Goal: Transaction & Acquisition: Purchase product/service

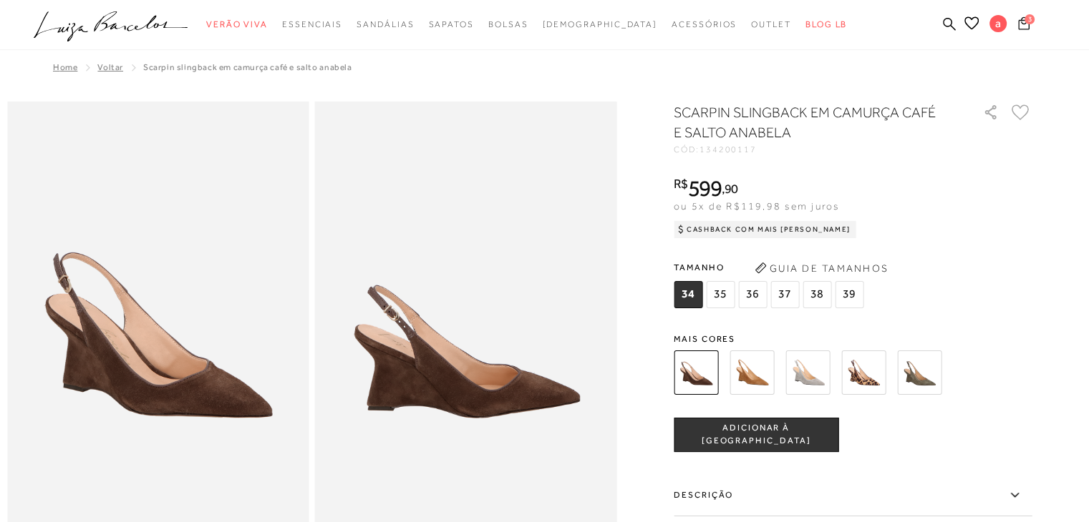
click at [1022, 22] on icon at bounding box center [1023, 22] width 11 height 13
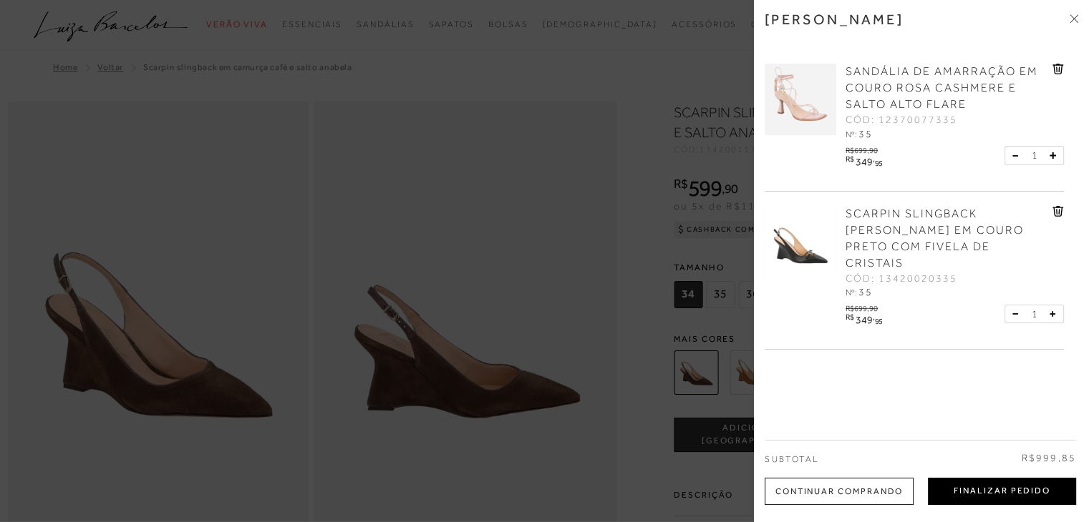
click at [993, 497] on button "Finalizar Pedido" at bounding box center [1002, 491] width 148 height 27
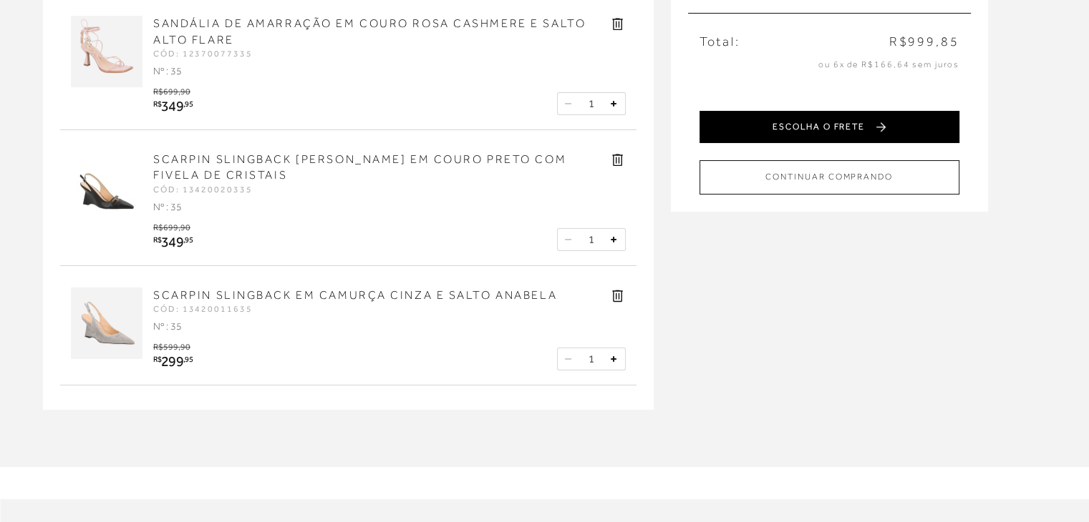
click at [907, 130] on button "ESCOLHA O FRETE" at bounding box center [829, 127] width 260 height 32
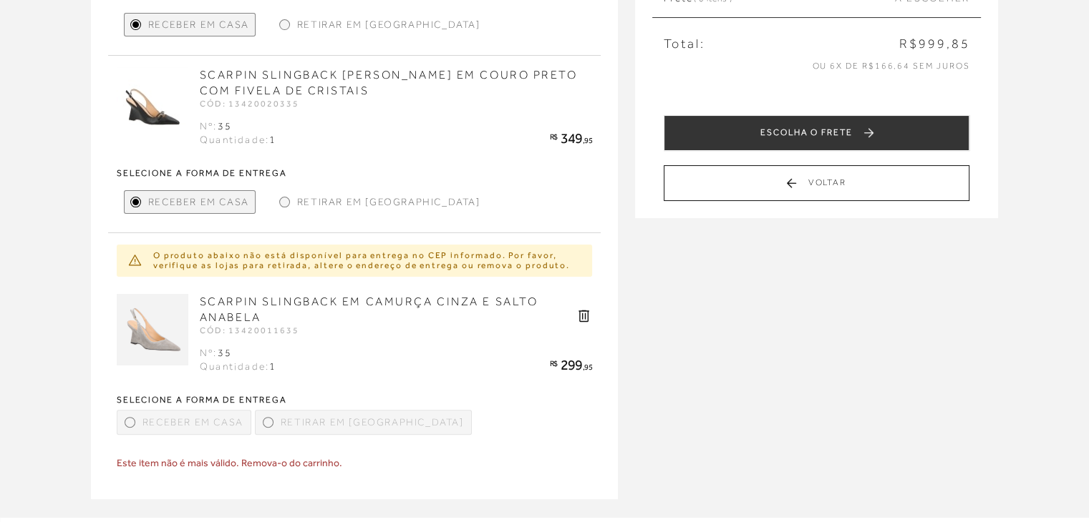
scroll to position [358, 0]
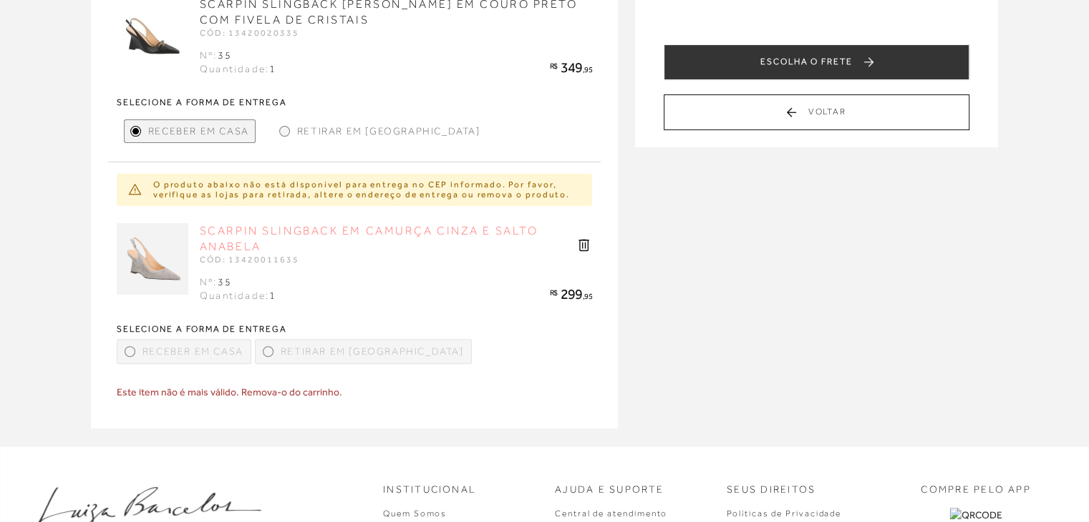
click at [366, 233] on link "SCARPIN SLINGBACK EM CAMURÇA CINZA E SALTO ANABELA" at bounding box center [369, 239] width 339 height 29
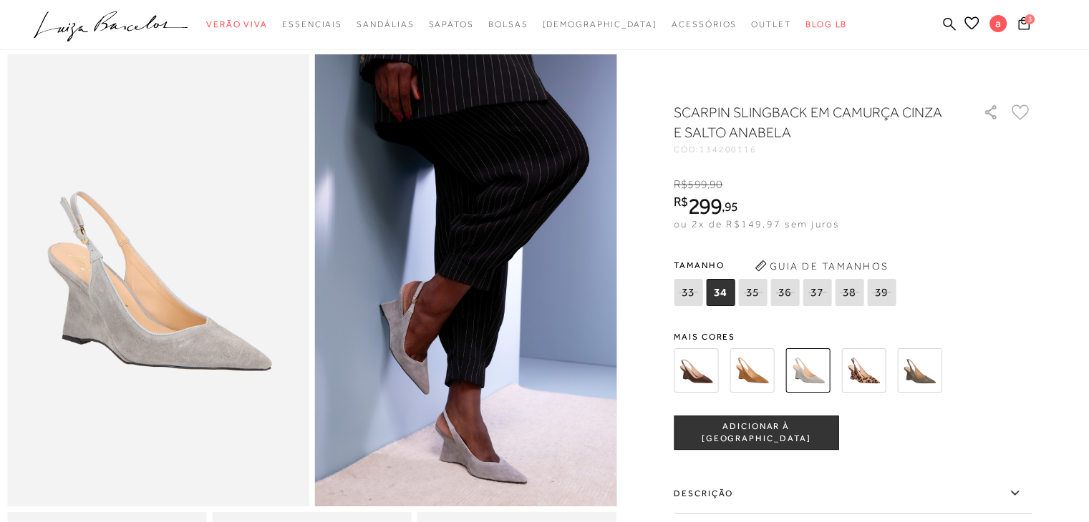
scroll to position [72, 0]
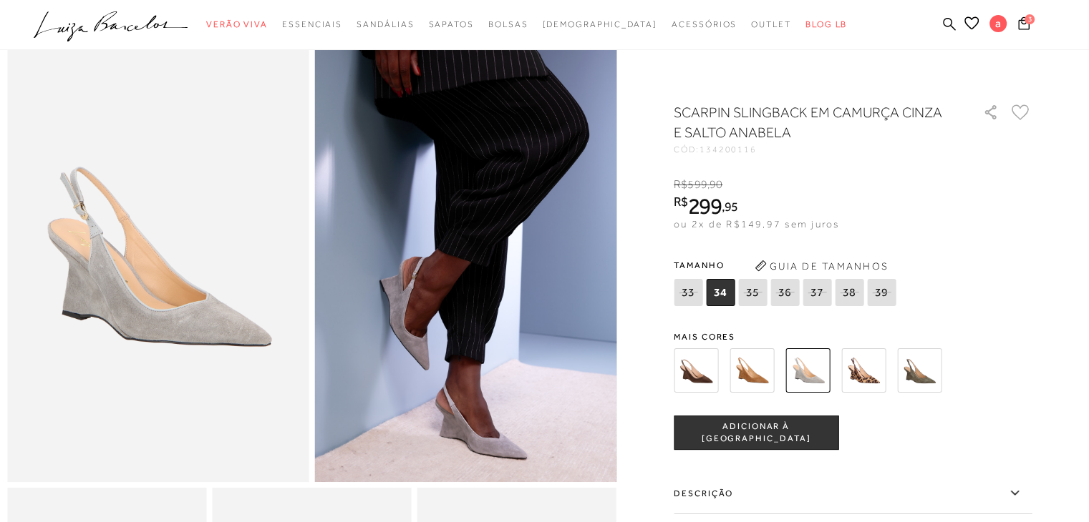
click at [928, 381] on img at bounding box center [919, 371] width 44 height 44
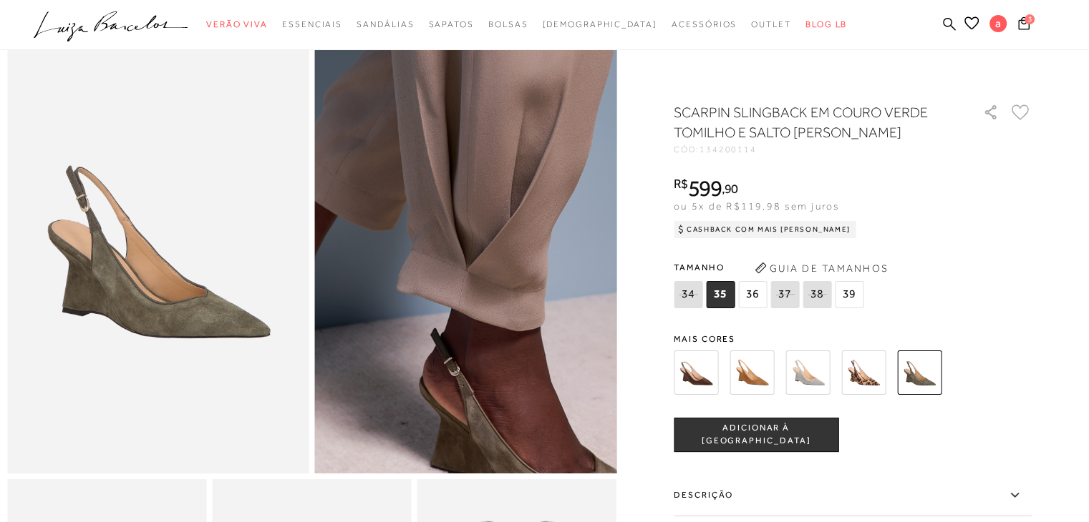
scroll to position [143, 0]
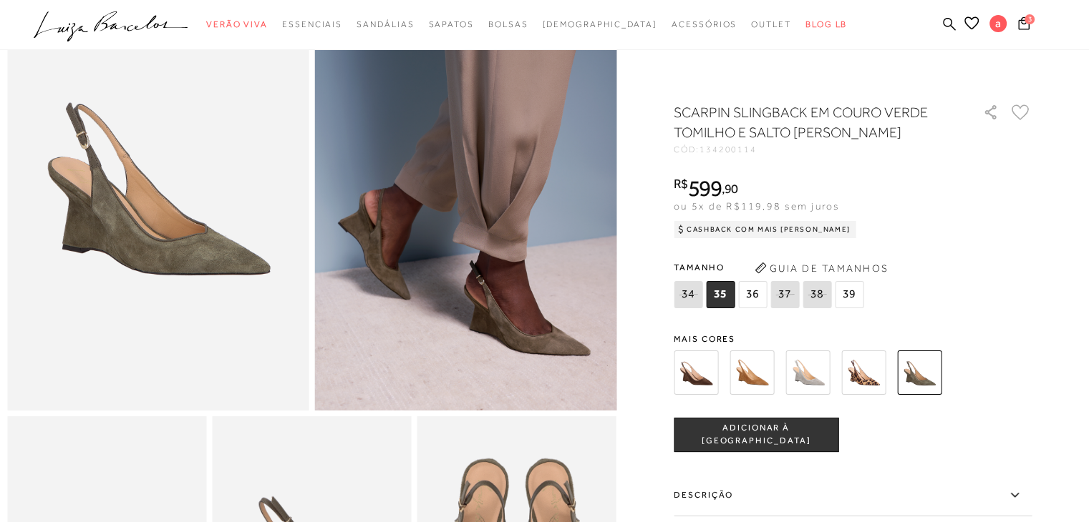
click at [698, 372] on img at bounding box center [695, 373] width 44 height 44
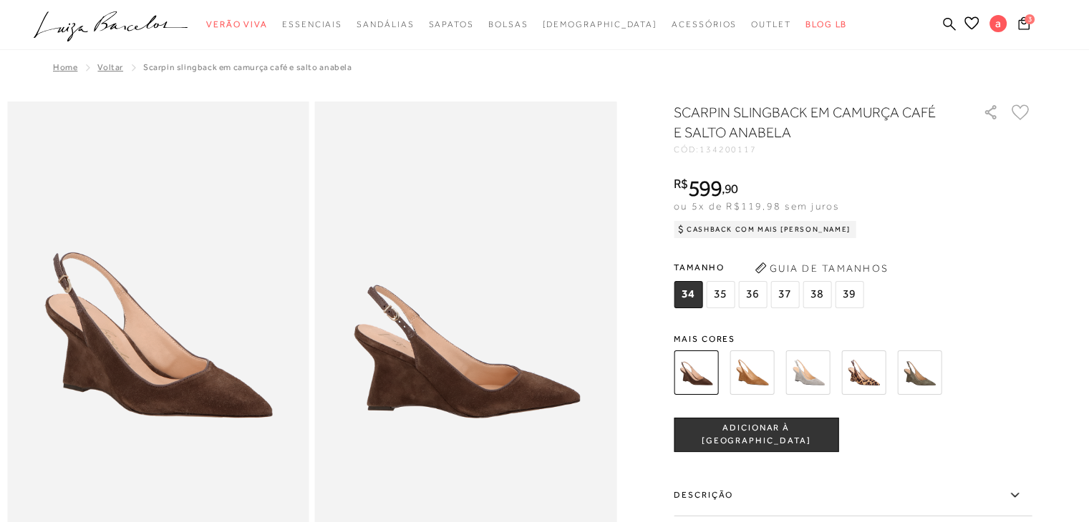
click at [883, 367] on img at bounding box center [863, 373] width 44 height 44
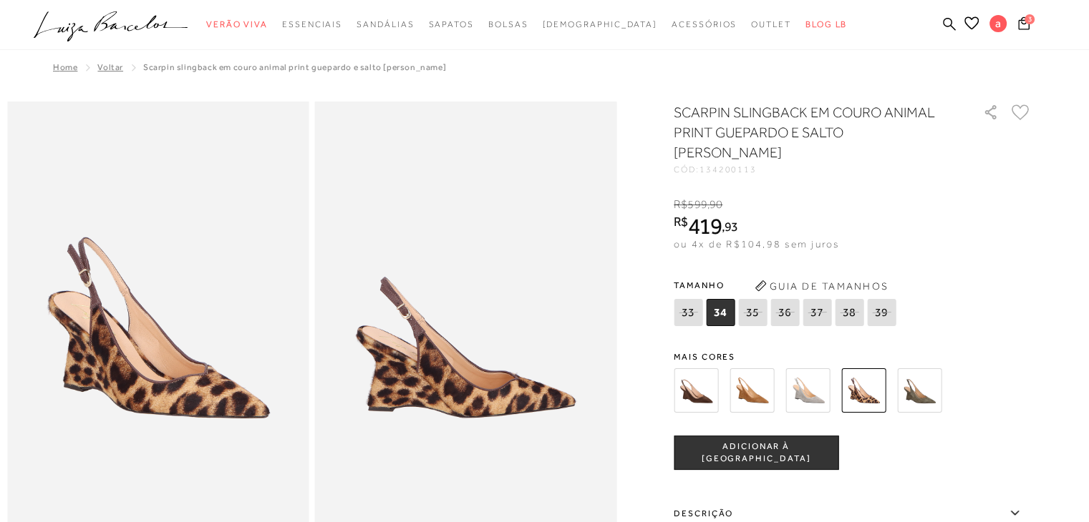
click at [761, 381] on img at bounding box center [751, 391] width 44 height 44
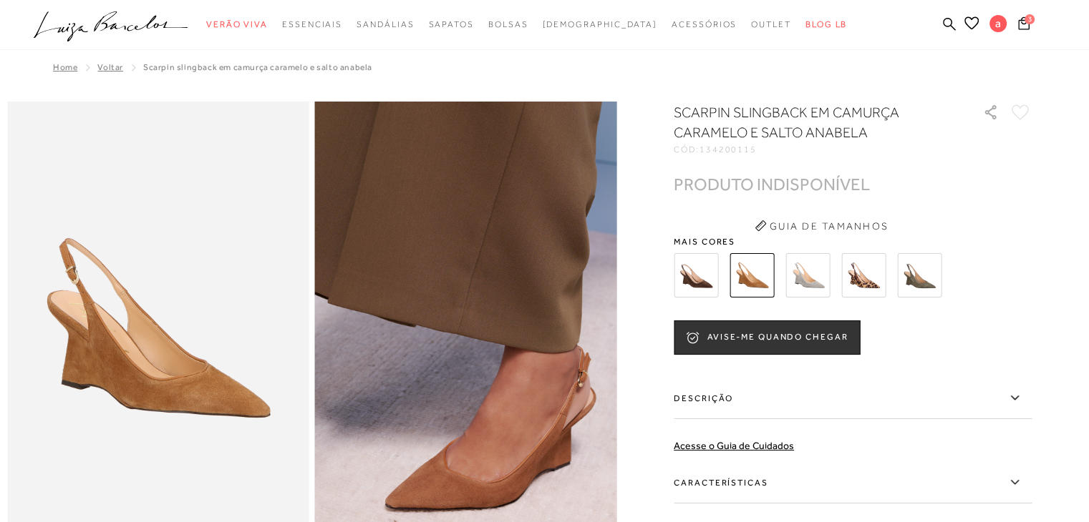
scroll to position [72, 0]
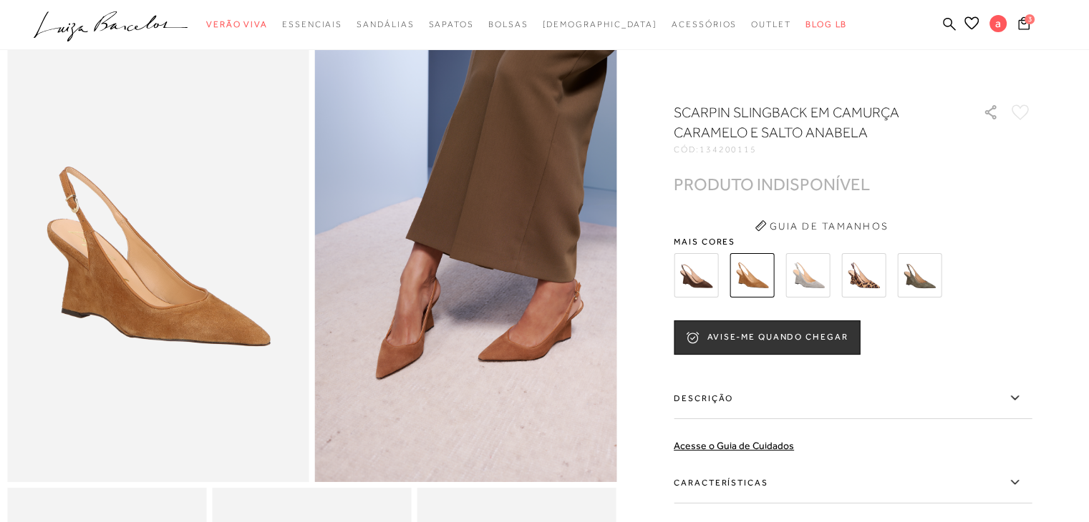
click at [811, 271] on img at bounding box center [807, 275] width 44 height 44
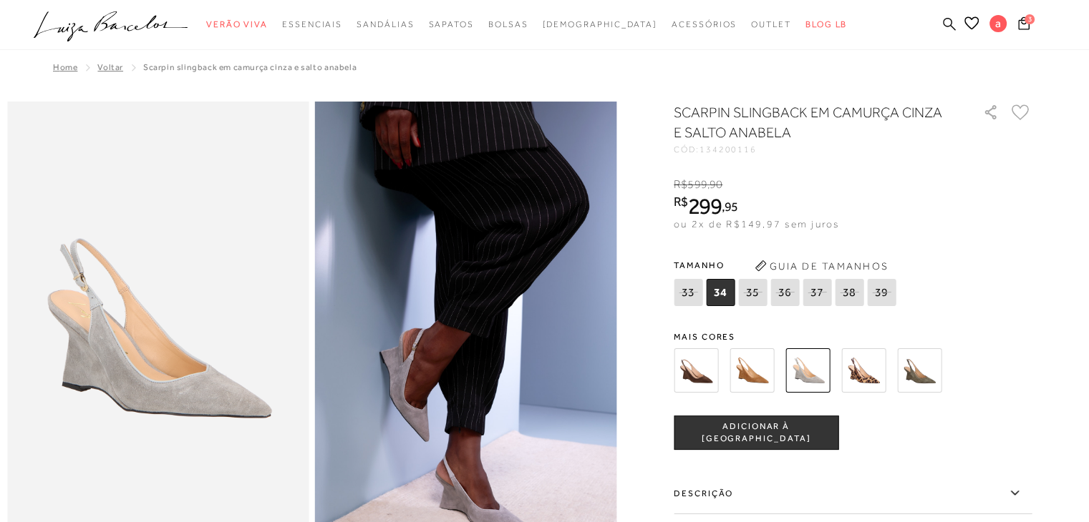
click at [948, 23] on icon at bounding box center [949, 24] width 13 height 14
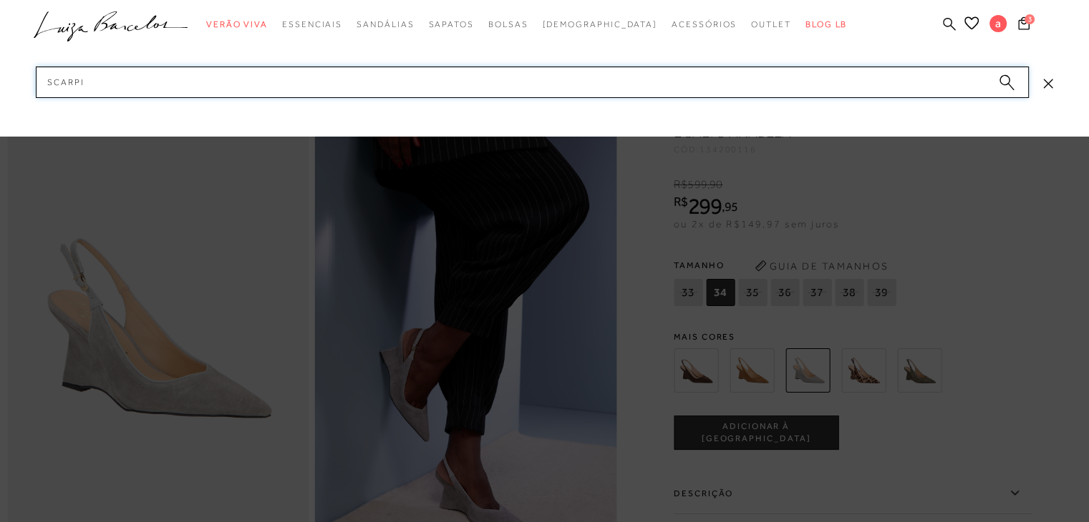
type input "scarpin"
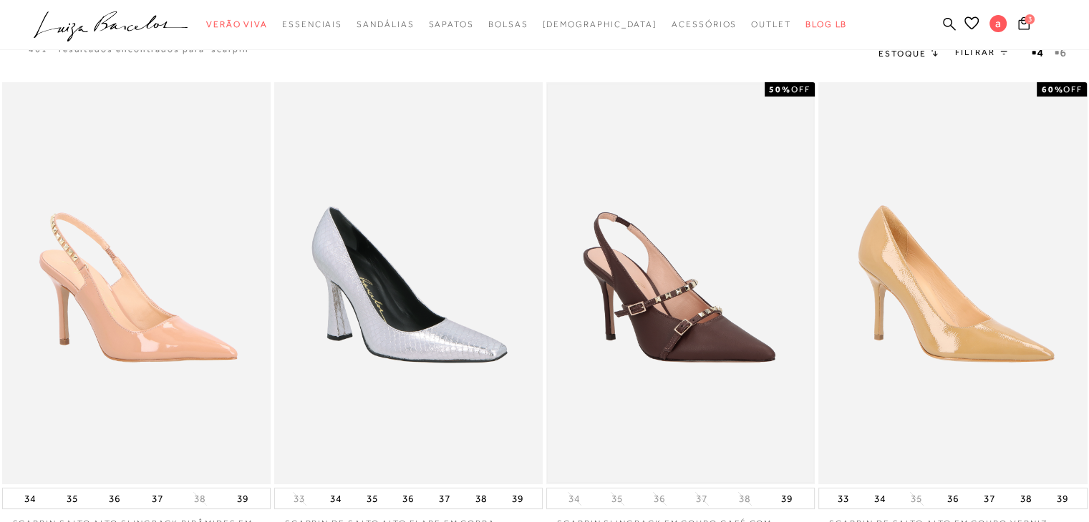
scroll to position [72, 0]
